Goal: Complete application form

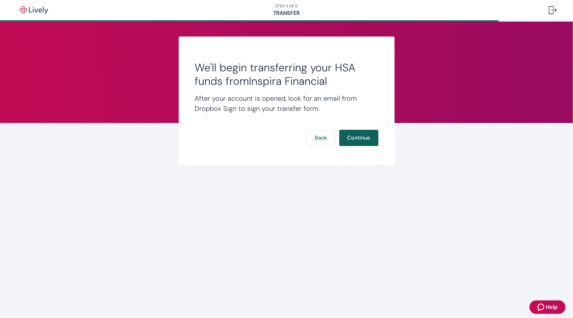
click at [353, 136] on button "Continue" at bounding box center [358, 138] width 39 height 16
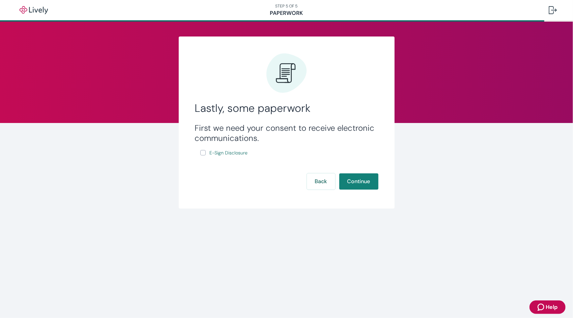
click at [202, 153] on input "E-Sign Disclosure" at bounding box center [202, 152] width 5 height 5
checkbox input "true"
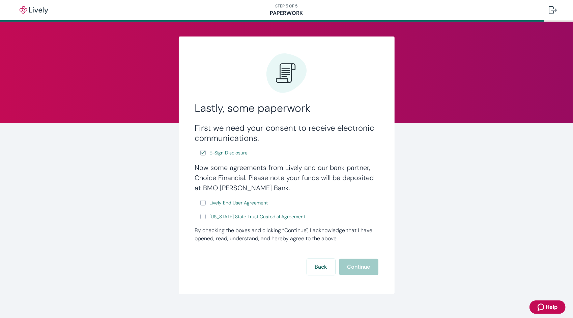
click at [200, 202] on input "Lively End User Agreement" at bounding box center [202, 202] width 5 height 5
checkbox input "true"
click at [200, 216] on input "[US_STATE] State Trust Custodial Agreement" at bounding box center [202, 216] width 5 height 5
checkbox input "true"
click at [359, 269] on button "Continue" at bounding box center [358, 266] width 39 height 16
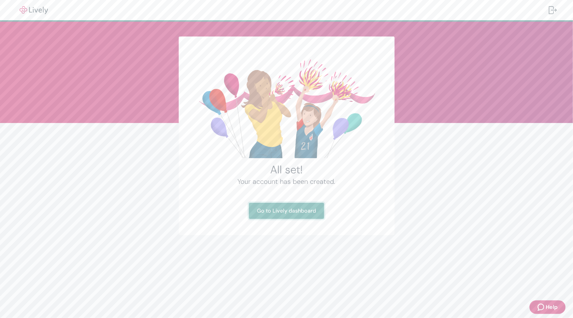
click at [282, 213] on link "Go to Lively dashboard" at bounding box center [286, 210] width 75 height 16
